Goal: Task Accomplishment & Management: Use online tool/utility

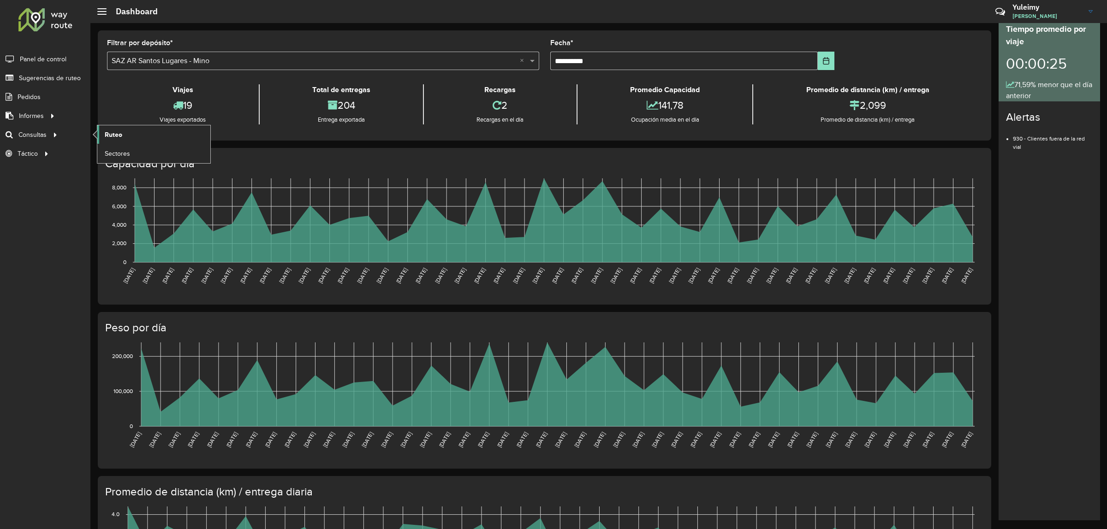
click at [111, 136] on span "Ruteo" at bounding box center [114, 135] width 18 height 10
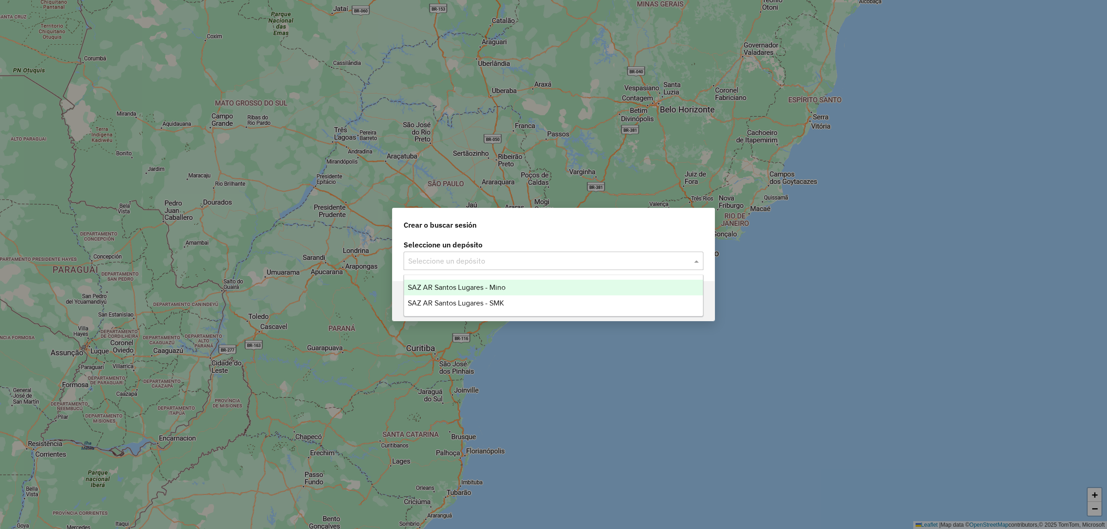
click at [575, 260] on input "text" at bounding box center [544, 261] width 272 height 11
click at [545, 282] on div "SAZ AR Santos Lugares - Mino" at bounding box center [553, 288] width 299 height 16
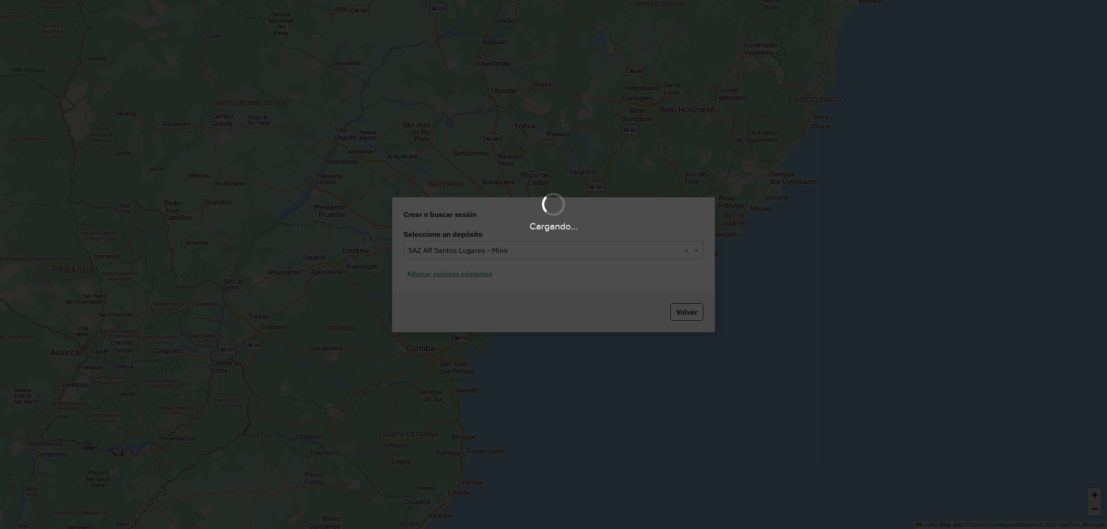
click at [485, 277] on div "Cargando..." at bounding box center [553, 264] width 1107 height 529
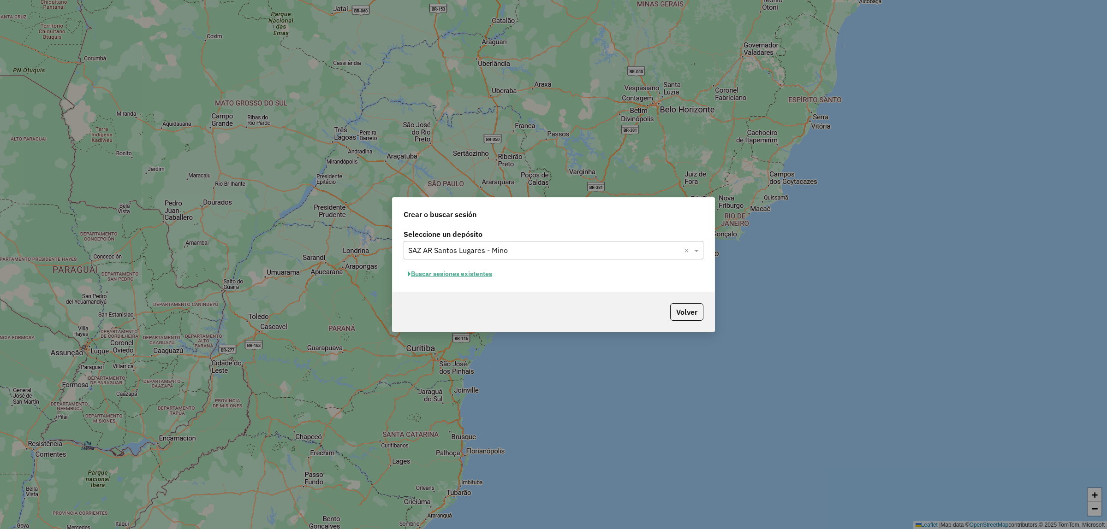
click at [484, 277] on button "Buscar sesiones existentes" at bounding box center [449, 274] width 93 height 14
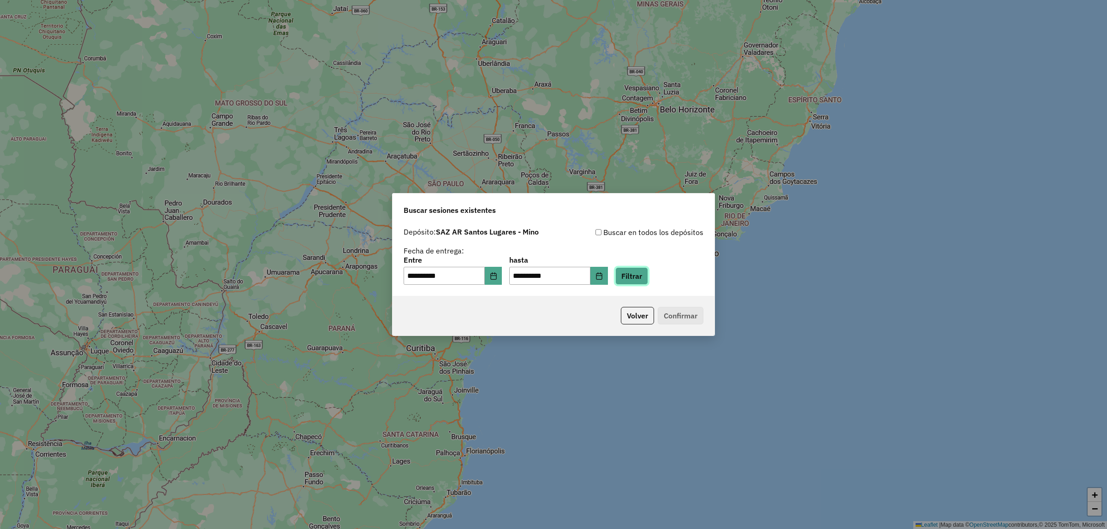
click at [638, 278] on button "Filtrar" at bounding box center [631, 276] width 33 height 18
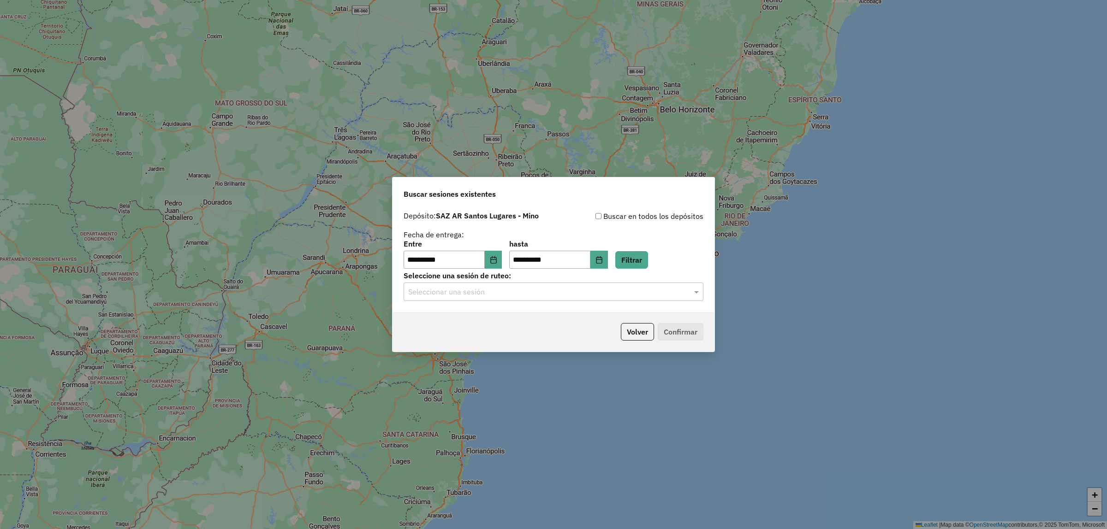
click at [494, 302] on div "**********" at bounding box center [553, 260] width 322 height 106
click at [487, 283] on div "Seleccionar una sesión" at bounding box center [553, 292] width 300 height 18
click at [489, 311] on div "1279316 - 20/09/2025 17:54" at bounding box center [553, 319] width 299 height 16
click at [695, 336] on button "Confirmar" at bounding box center [681, 332] width 46 height 18
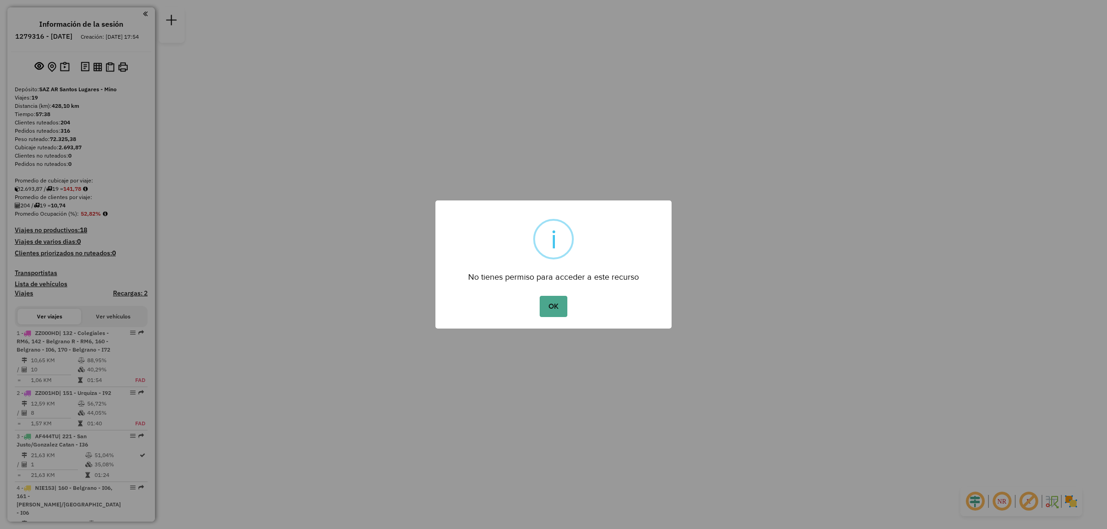
click at [552, 317] on div "OK No Cancel" at bounding box center [553, 307] width 236 height 26
click at [552, 307] on button "OK" at bounding box center [552, 306] width 27 height 21
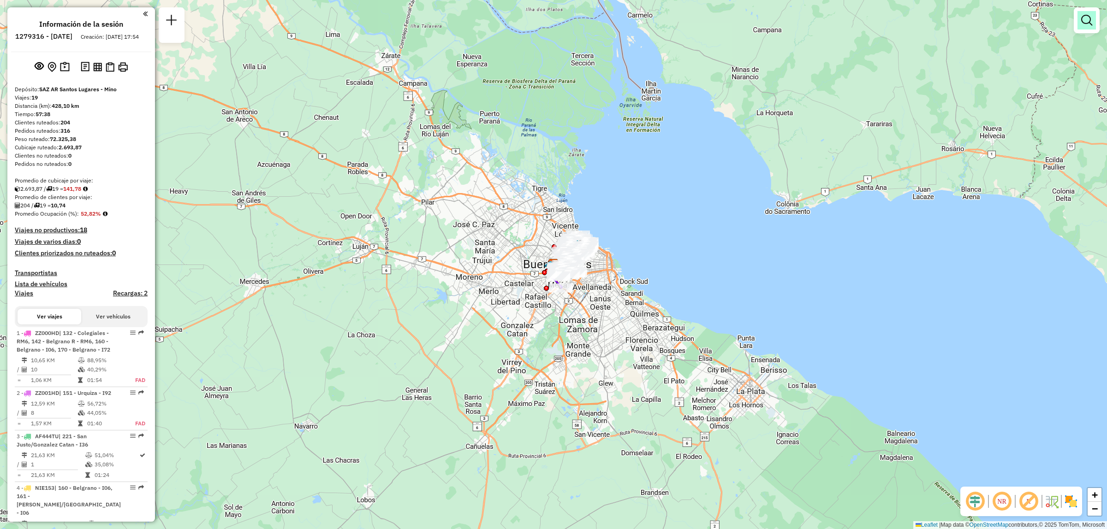
click at [1086, 22] on em at bounding box center [1086, 20] width 11 height 11
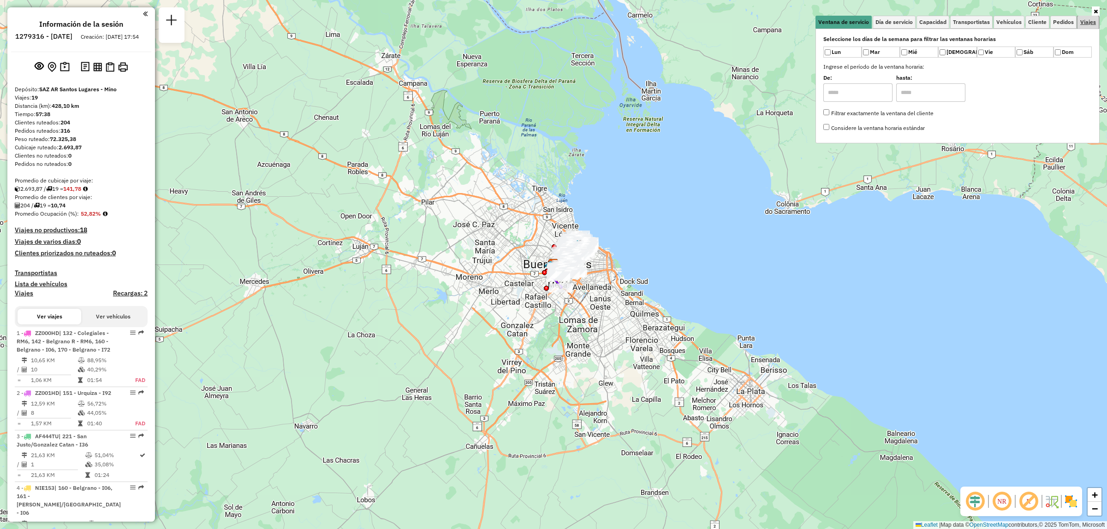
click at [1086, 22] on span "Viajes" at bounding box center [1088, 22] width 16 height 6
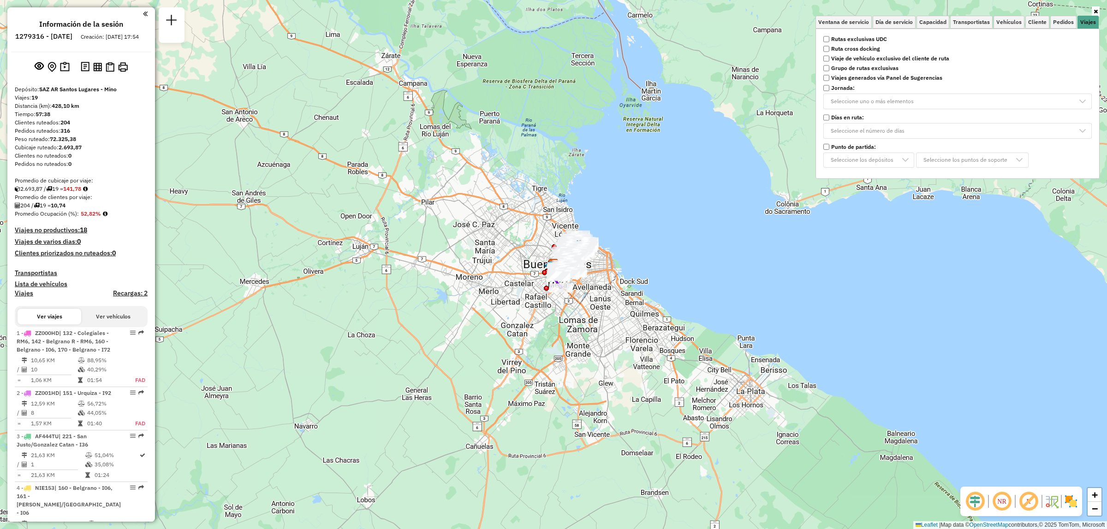
click at [831, 41] on strong "Rutas exclusivas UDC" at bounding box center [859, 39] width 56 height 8
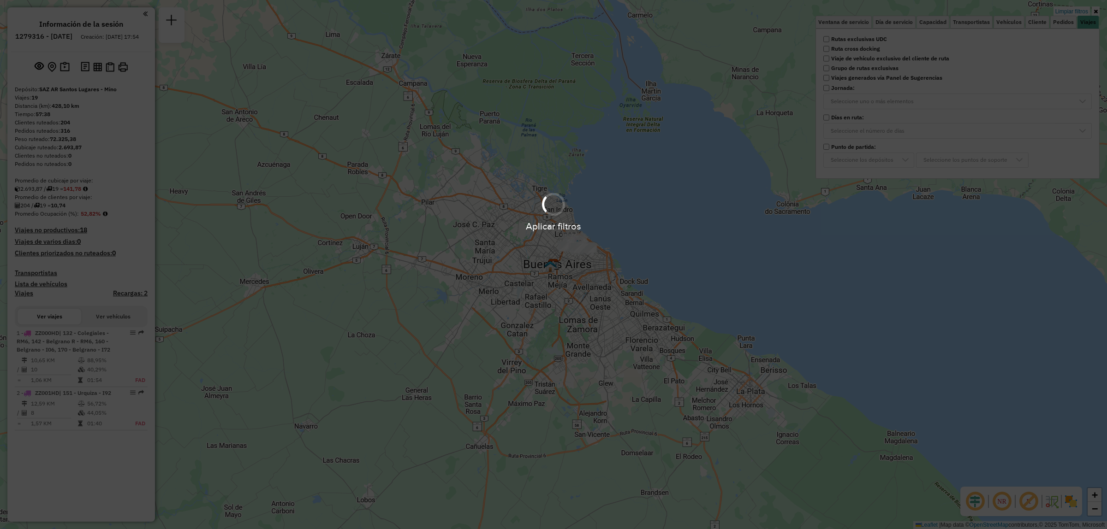
click at [657, 220] on hb-app "Aplicar filtros Pop-up bloqueado! Su explorador bloquea automáticamente la aper…" at bounding box center [553, 264] width 1107 height 529
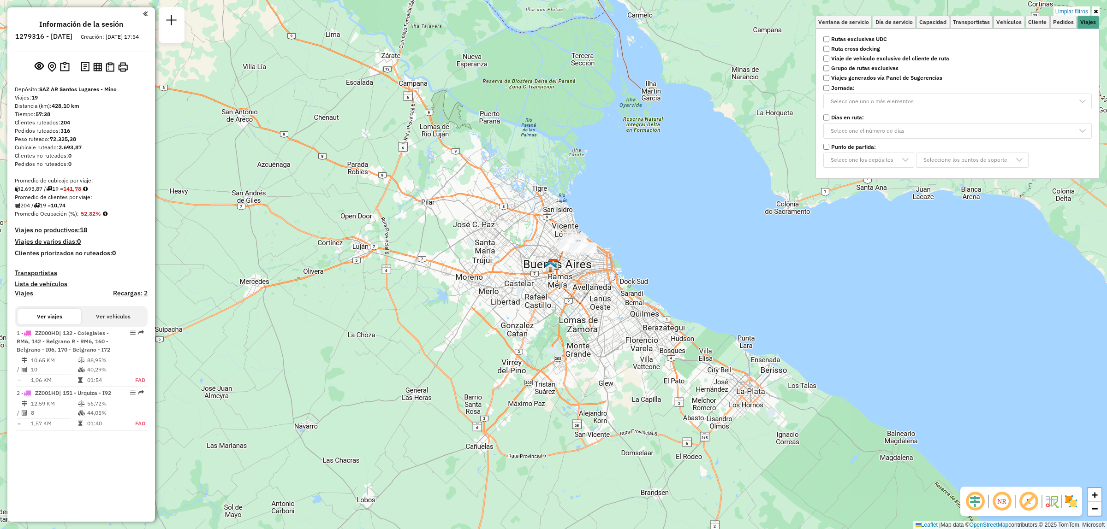
click at [607, 231] on div "Limpiar filtros Ventana de servicio Día de servicio Capacidad Transportistas Ve…" at bounding box center [553, 264] width 1107 height 529
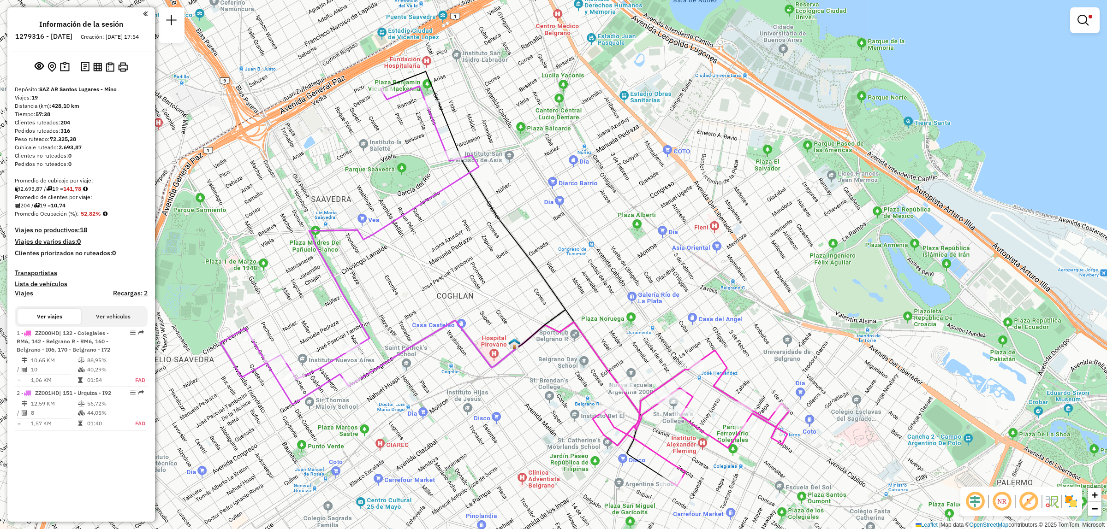
click at [112, 71] on img at bounding box center [110, 67] width 9 height 10
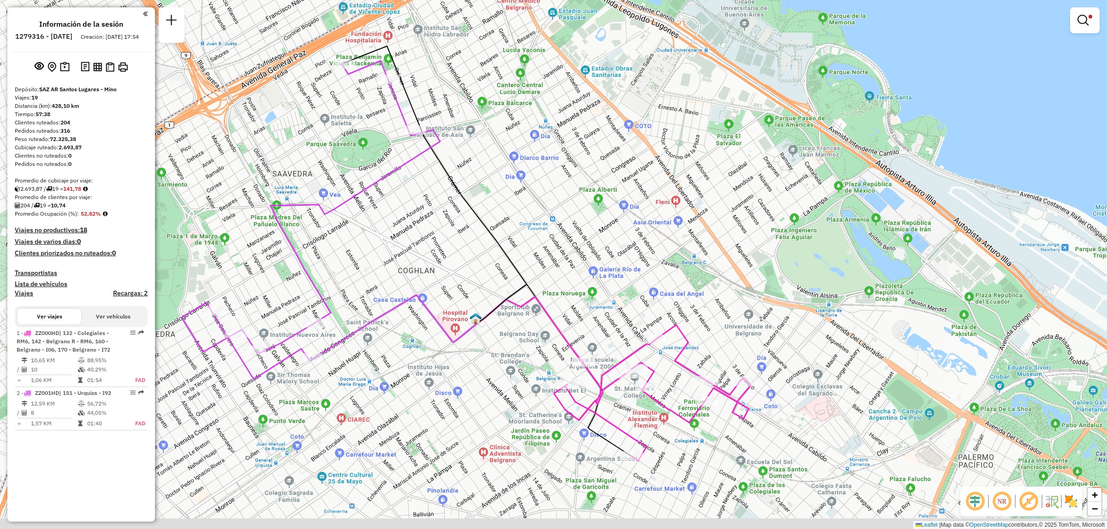
drag, startPoint x: 595, startPoint y: 447, endPoint x: 556, endPoint y: 410, distance: 53.5
click at [557, 412] on div "Limpiar filtros Ventana de servicio Día de servicio Capacidad Transportistas Ve…" at bounding box center [553, 264] width 1107 height 529
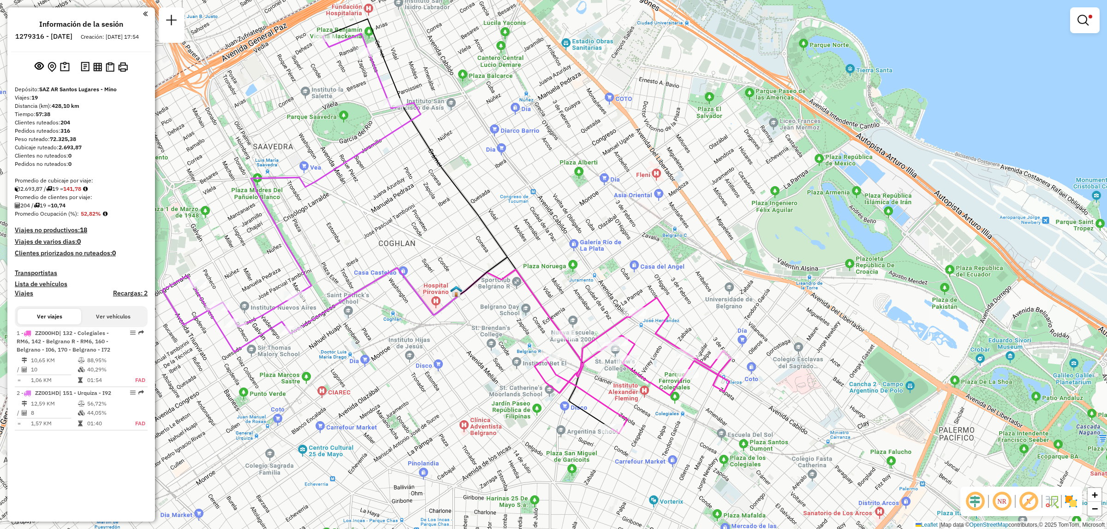
click at [437, 402] on div "Limpiar filtros Ventana de servicio Día de servicio Capacidad Transportistas Ve…" at bounding box center [553, 264] width 1107 height 529
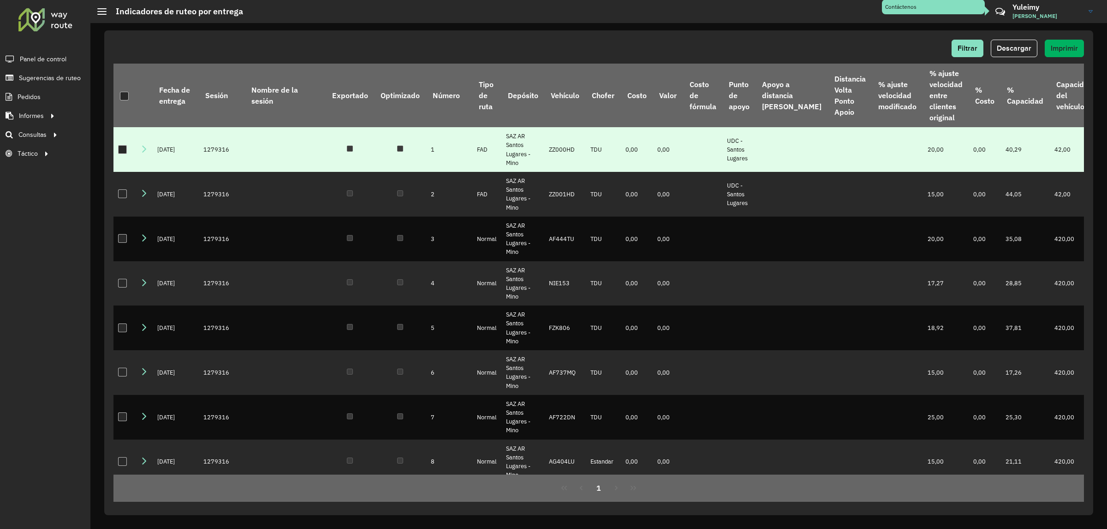
click at [121, 151] on div at bounding box center [122, 149] width 9 height 9
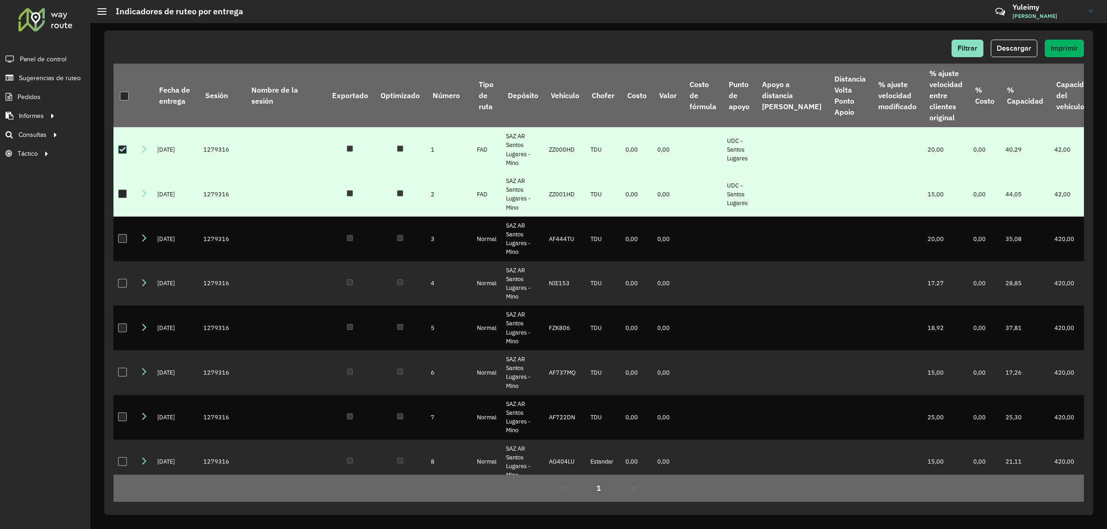
click at [121, 190] on div at bounding box center [122, 194] width 9 height 9
click at [1016, 50] on span "Descargar" at bounding box center [1013, 48] width 35 height 8
